Goal: Task Accomplishment & Management: Manage account settings

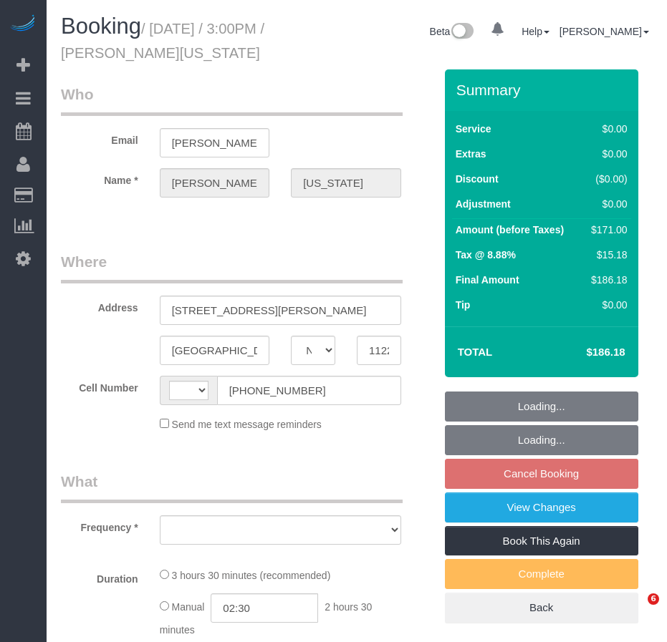
select select "NY"
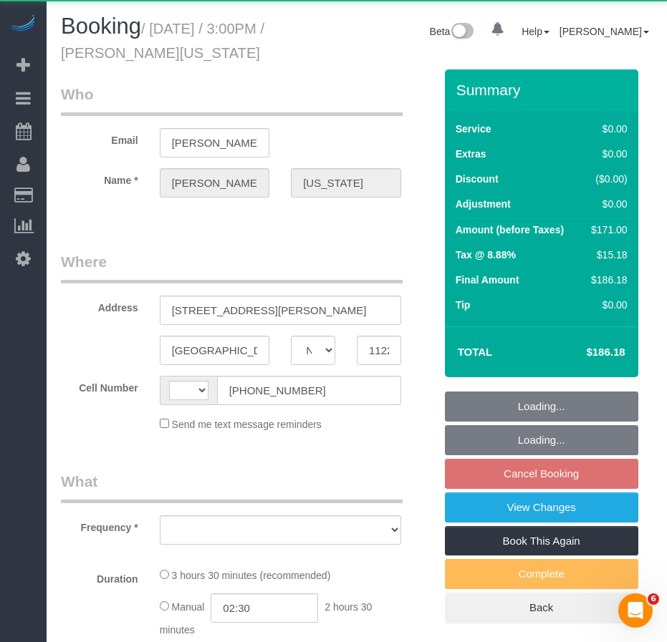
select select "string:[GEOGRAPHIC_DATA]"
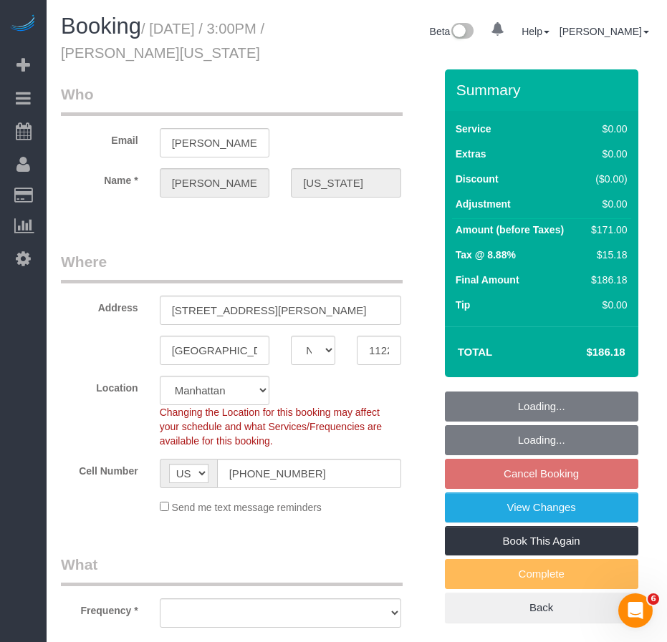
select select "object:947"
select select "string:stripe-pm_1RzHtg4VGloSiKo7Jn1bTGcG"
select select "1"
select select "2"
select select "number:89"
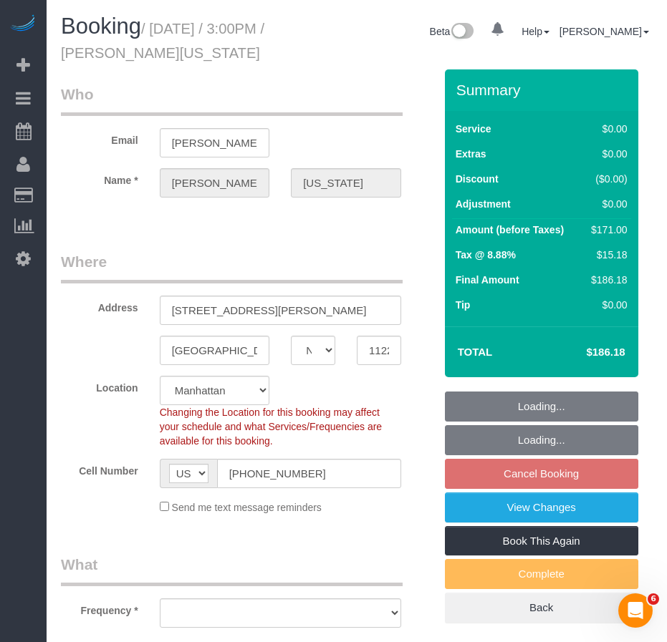
select select "number:90"
select select "number:15"
select select "number:5"
select select "object:1054"
select select "1"
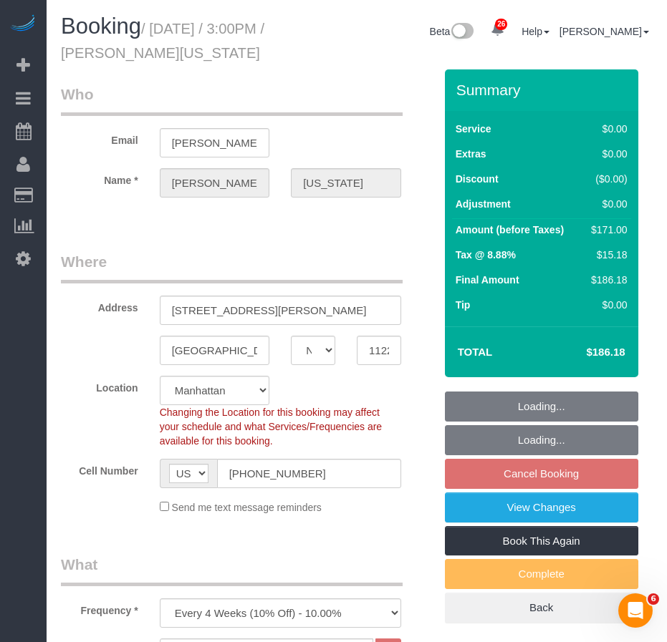
select select "2"
select select "spot8"
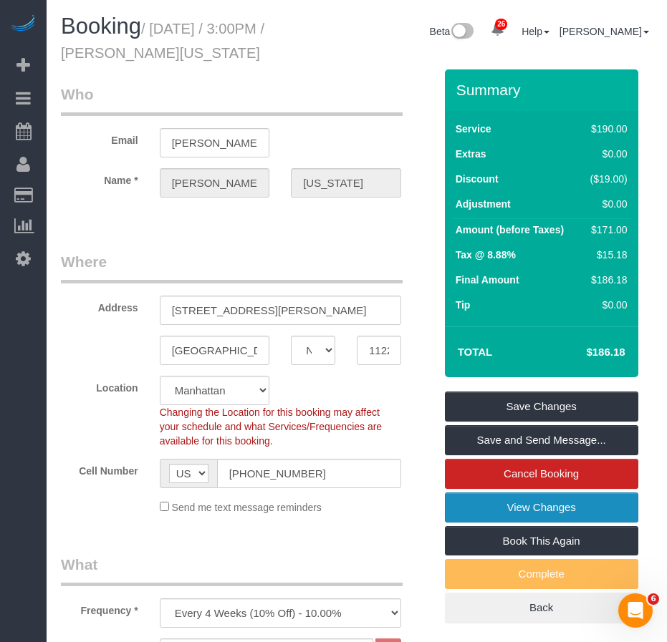
click at [531, 511] on link "View Changes" at bounding box center [541, 508] width 193 height 30
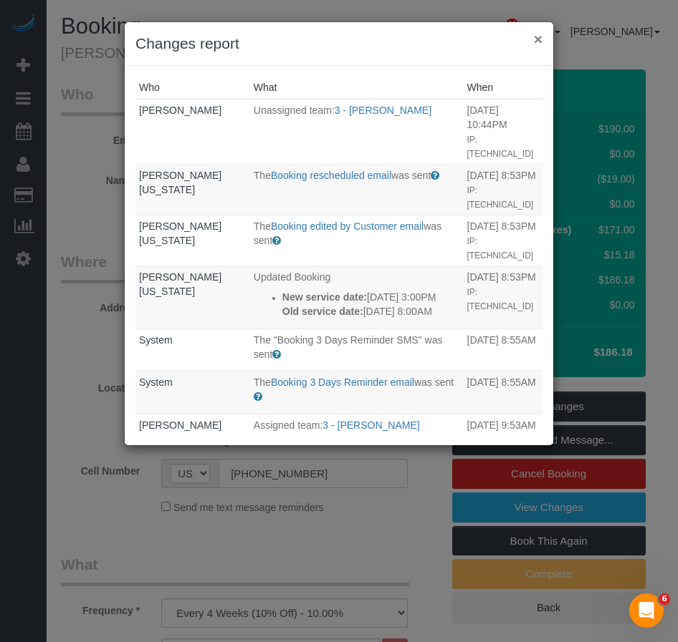
click at [536, 37] on button "×" at bounding box center [538, 39] width 9 height 15
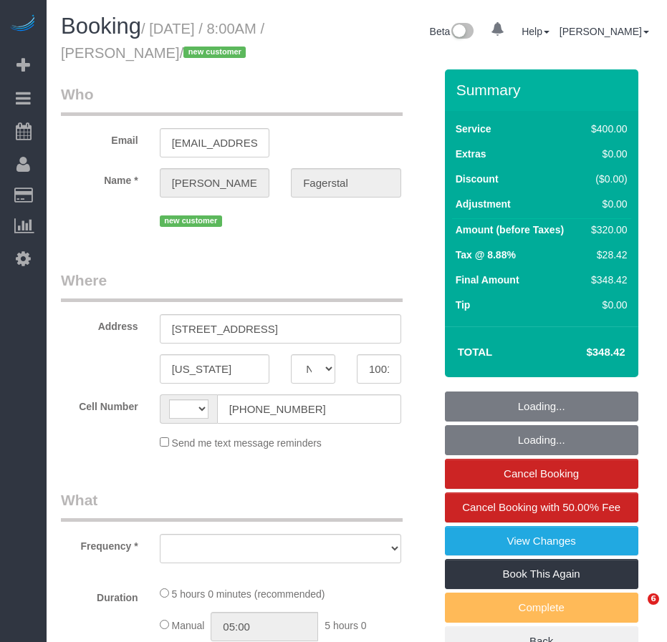
select select "NY"
select select "300"
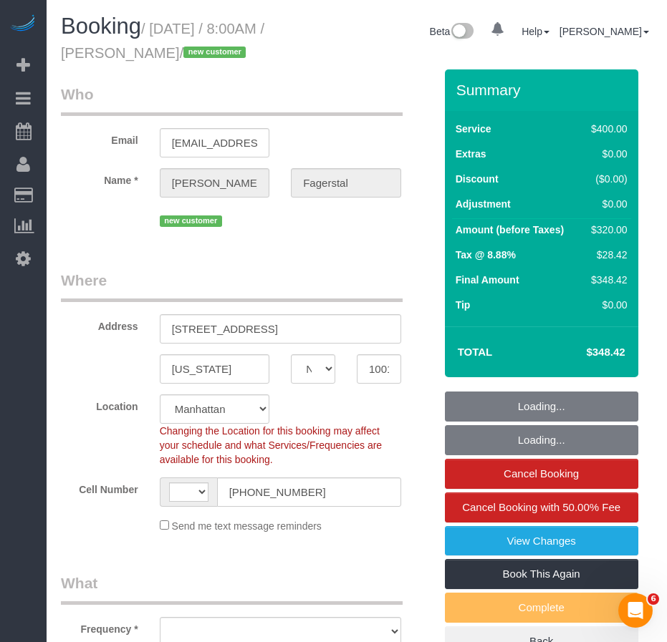
select select "string:[GEOGRAPHIC_DATA]"
select select "object:1095"
select select "string:stripe-pm_1SAgBp4VGloSiKo7GebCEJYy"
select select "spot1"
select select "number:56"
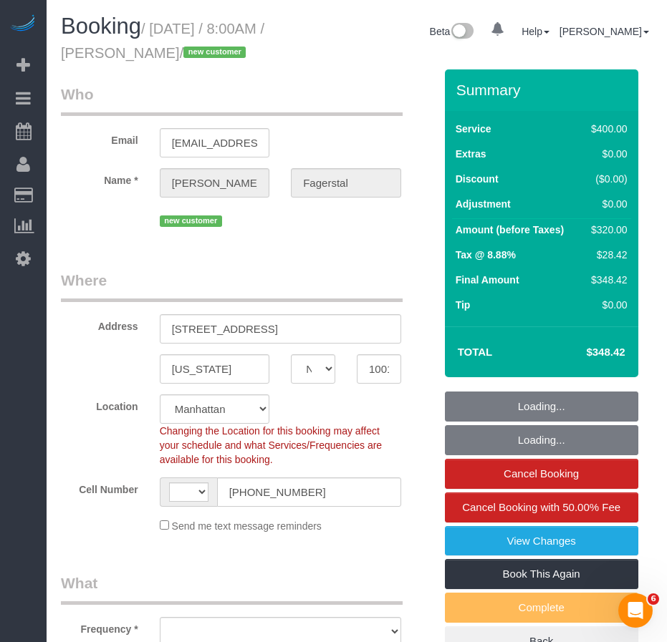
select select "number:70"
select select "number:15"
select select "number:5"
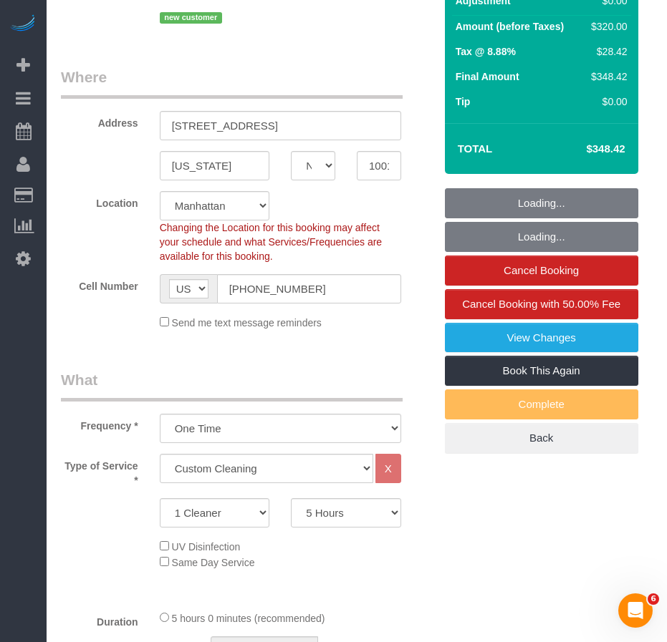
scroll to position [286, 0]
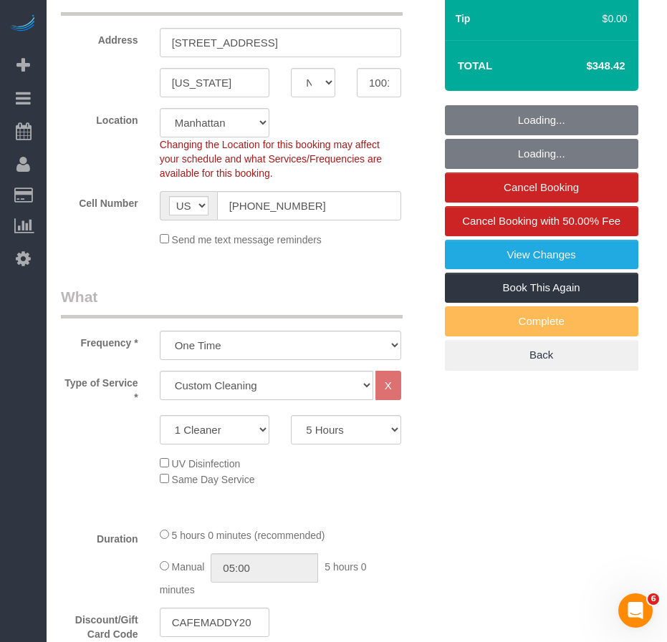
select select "object:1537"
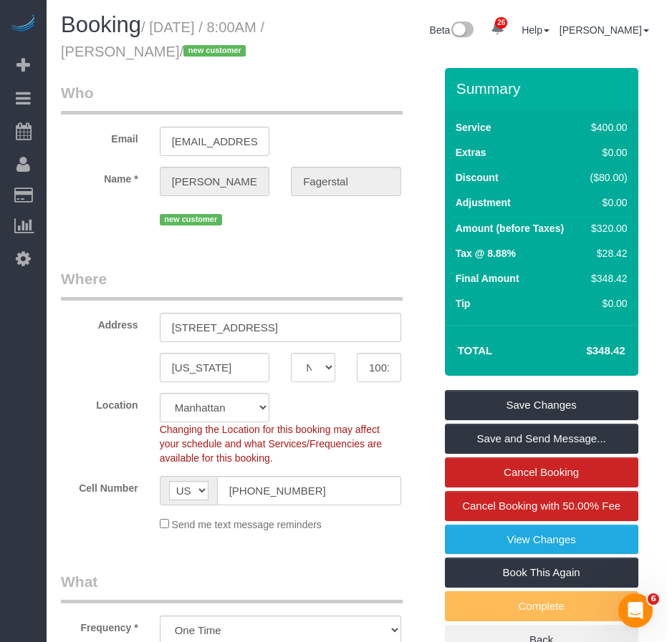
scroll to position [0, 0]
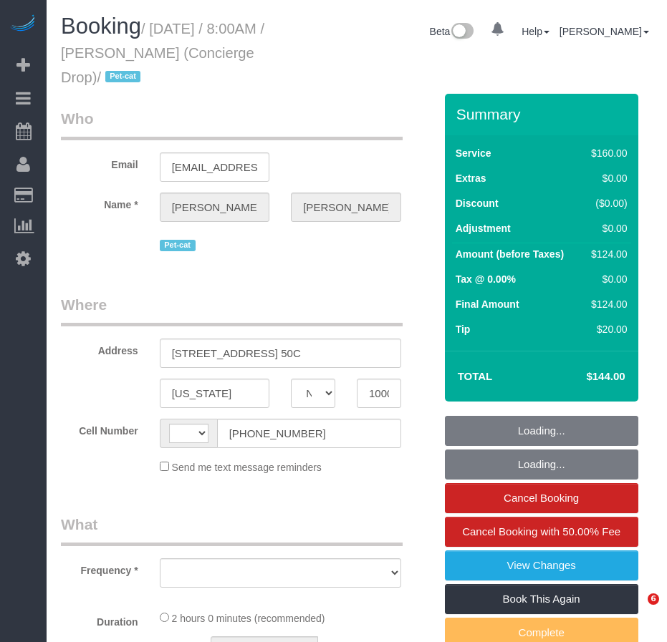
select select "NY"
select select "number:89"
select select "number:90"
select select "number:15"
select select "number:6"
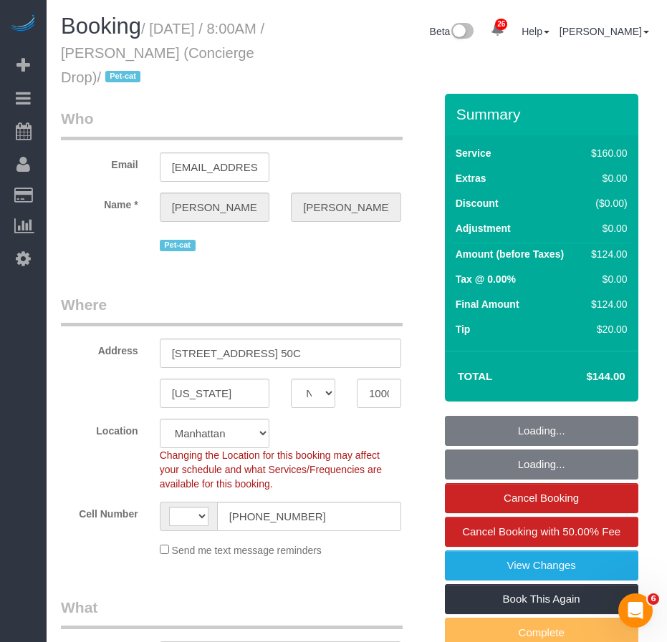
select select "string:[GEOGRAPHIC_DATA]"
select select "string:stripe-pm_1RaQn24VGloSiKo7zeOF73Wj"
select select "object:1484"
select select "spot1"
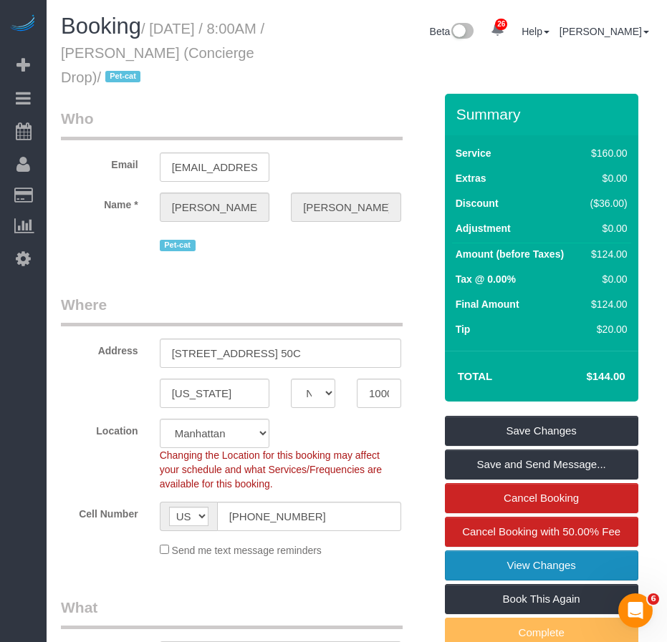
click at [481, 570] on link "View Changes" at bounding box center [541, 566] width 193 height 30
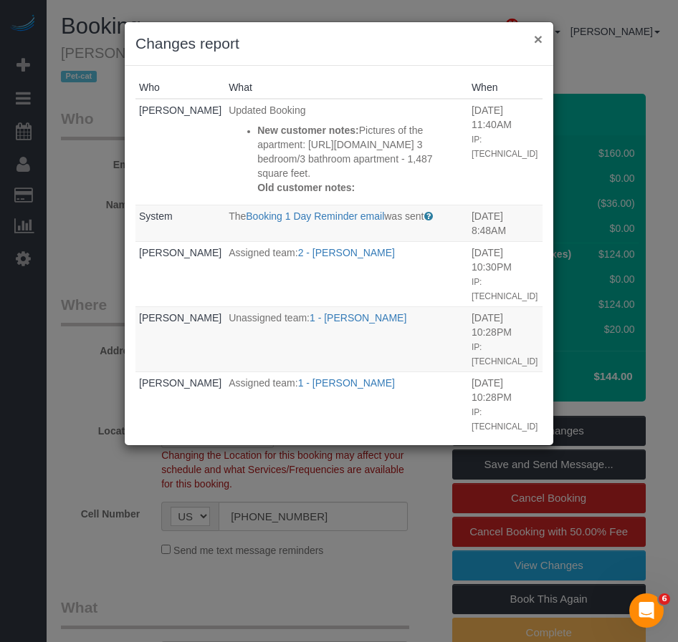
click at [537, 39] on button "×" at bounding box center [538, 39] width 9 height 15
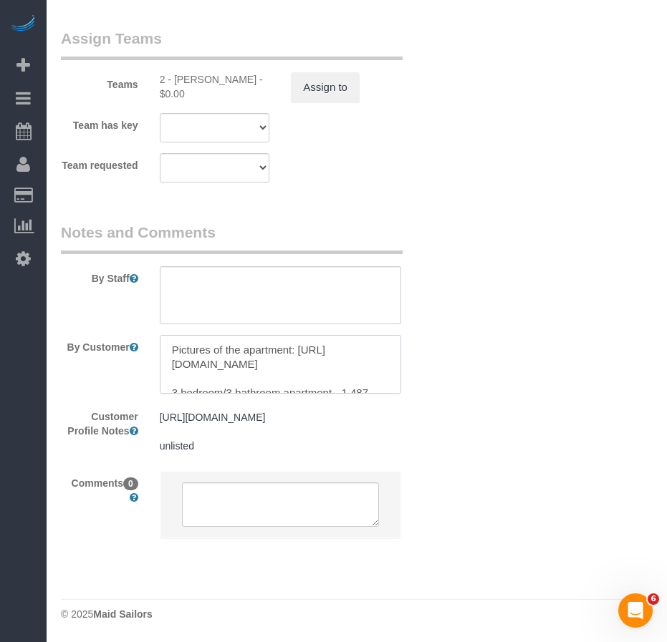
drag, startPoint x: 239, startPoint y: 354, endPoint x: 163, endPoint y: 351, distance: 76.7
click at [163, 351] on textarea at bounding box center [280, 364] width 241 height 59
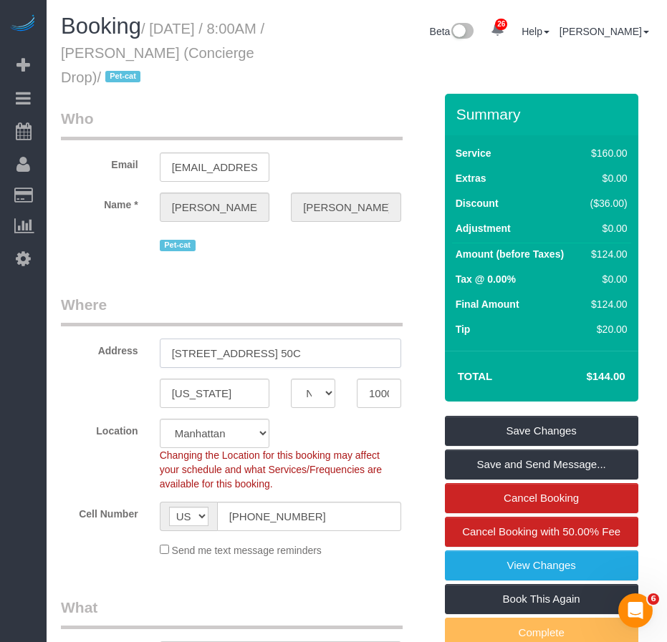
drag, startPoint x: 173, startPoint y: 354, endPoint x: 312, endPoint y: 366, distance: 139.5
click at [312, 366] on input "225 Cherry Street, Apt. 50C" at bounding box center [280, 353] width 241 height 29
click at [95, 366] on div "Address 225 Cherry Street, Apt. 50C" at bounding box center [247, 331] width 395 height 74
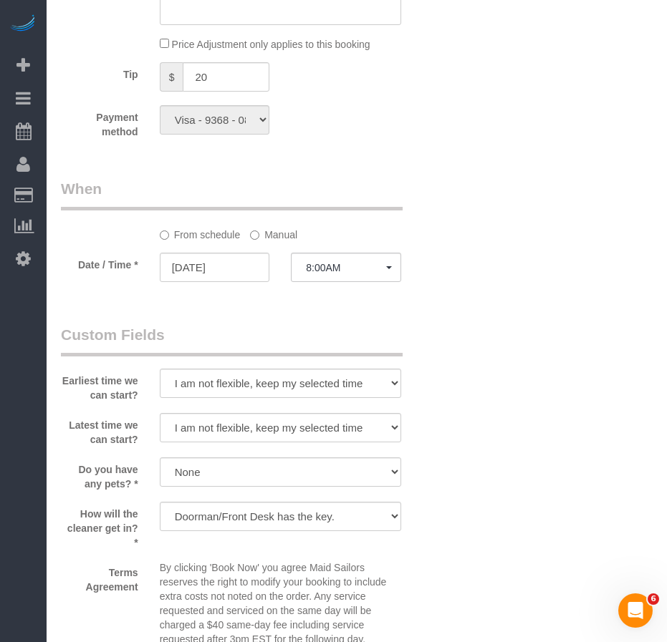
scroll to position [1003, 0]
